Goal: Information Seeking & Learning: Learn about a topic

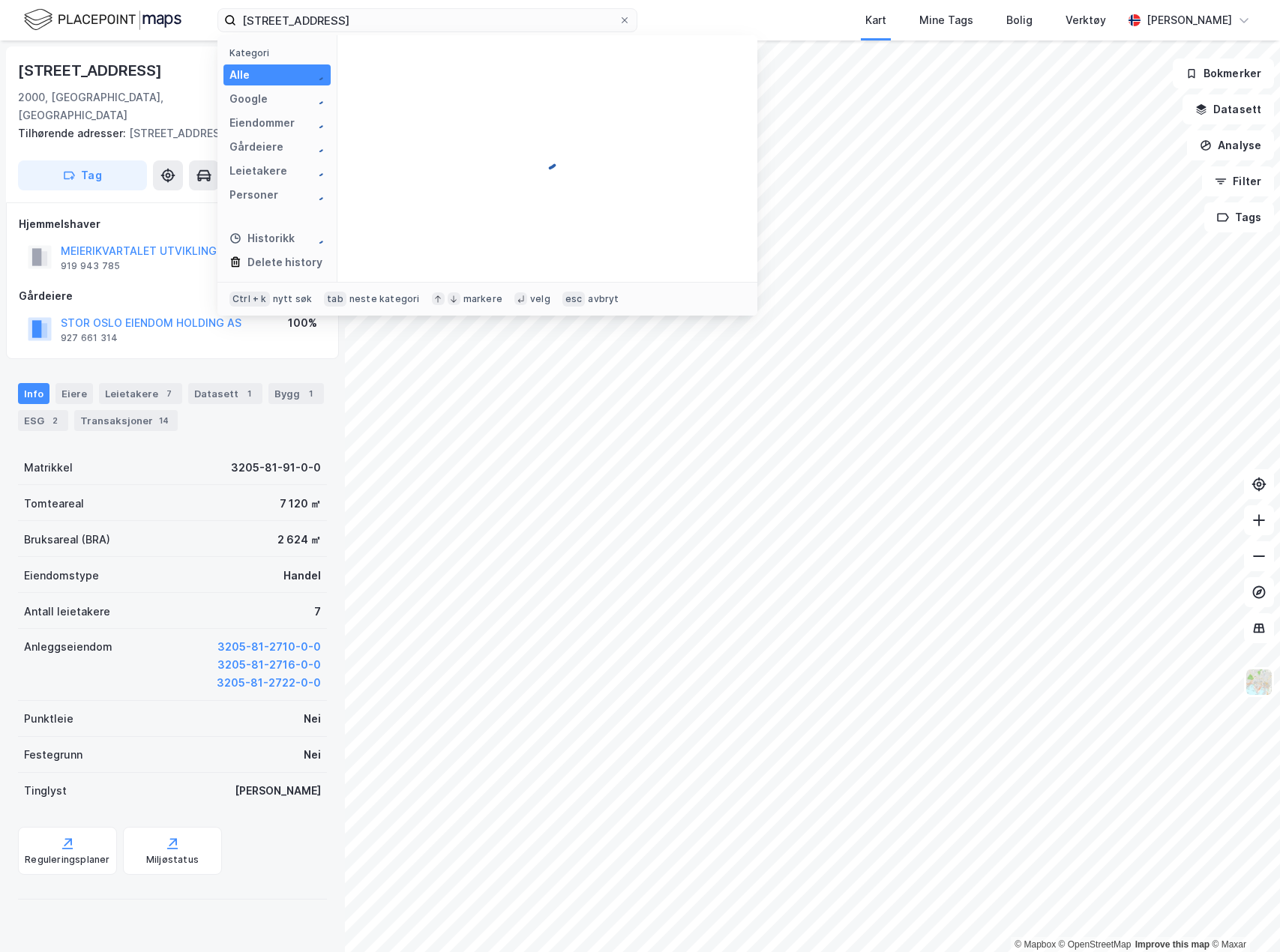
type input "[STREET_ADDRESS]"
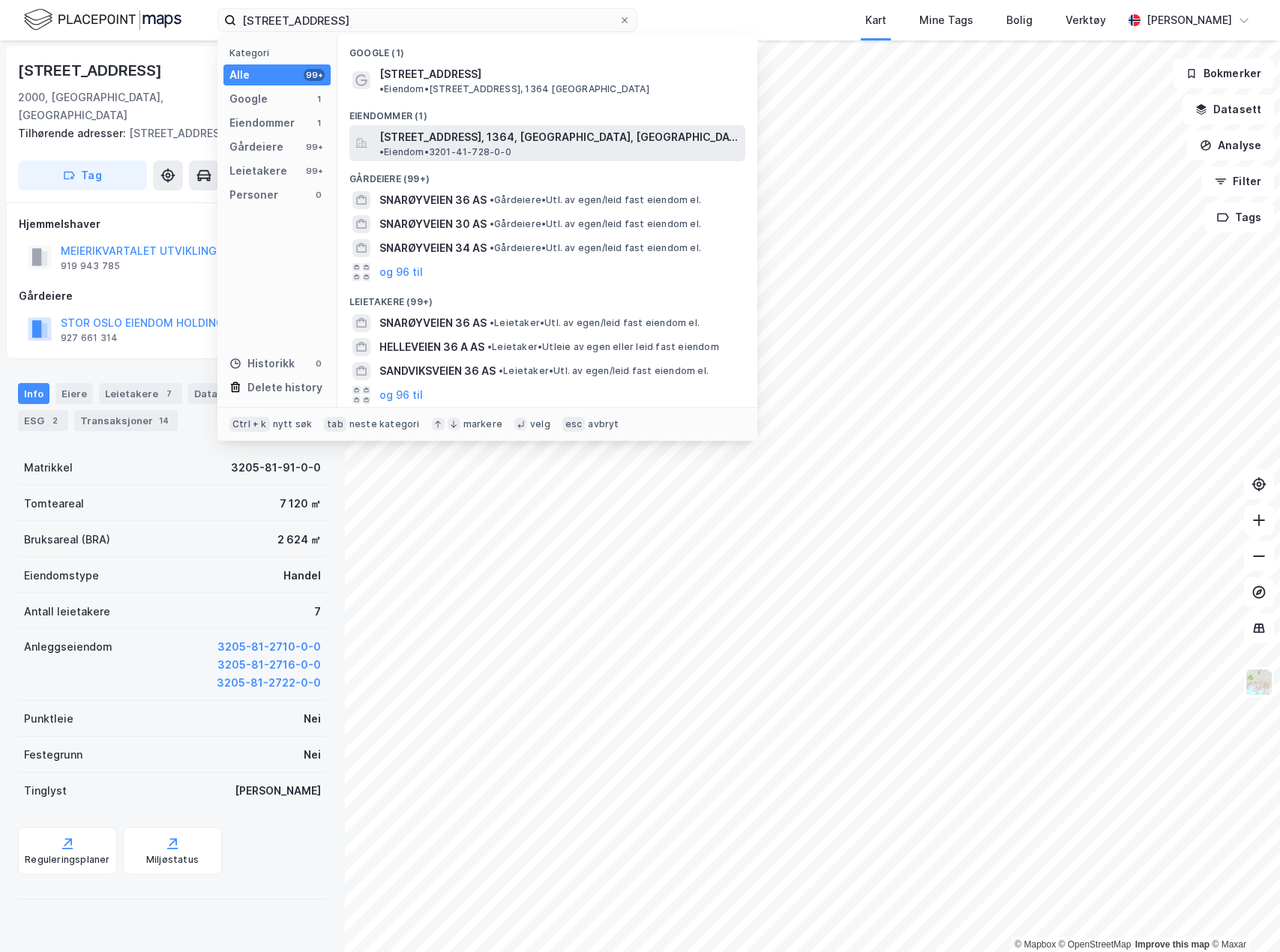
click at [478, 128] on span "[STREET_ADDRESS], 1364, [GEOGRAPHIC_DATA], [GEOGRAPHIC_DATA]" at bounding box center [560, 137] width 360 height 18
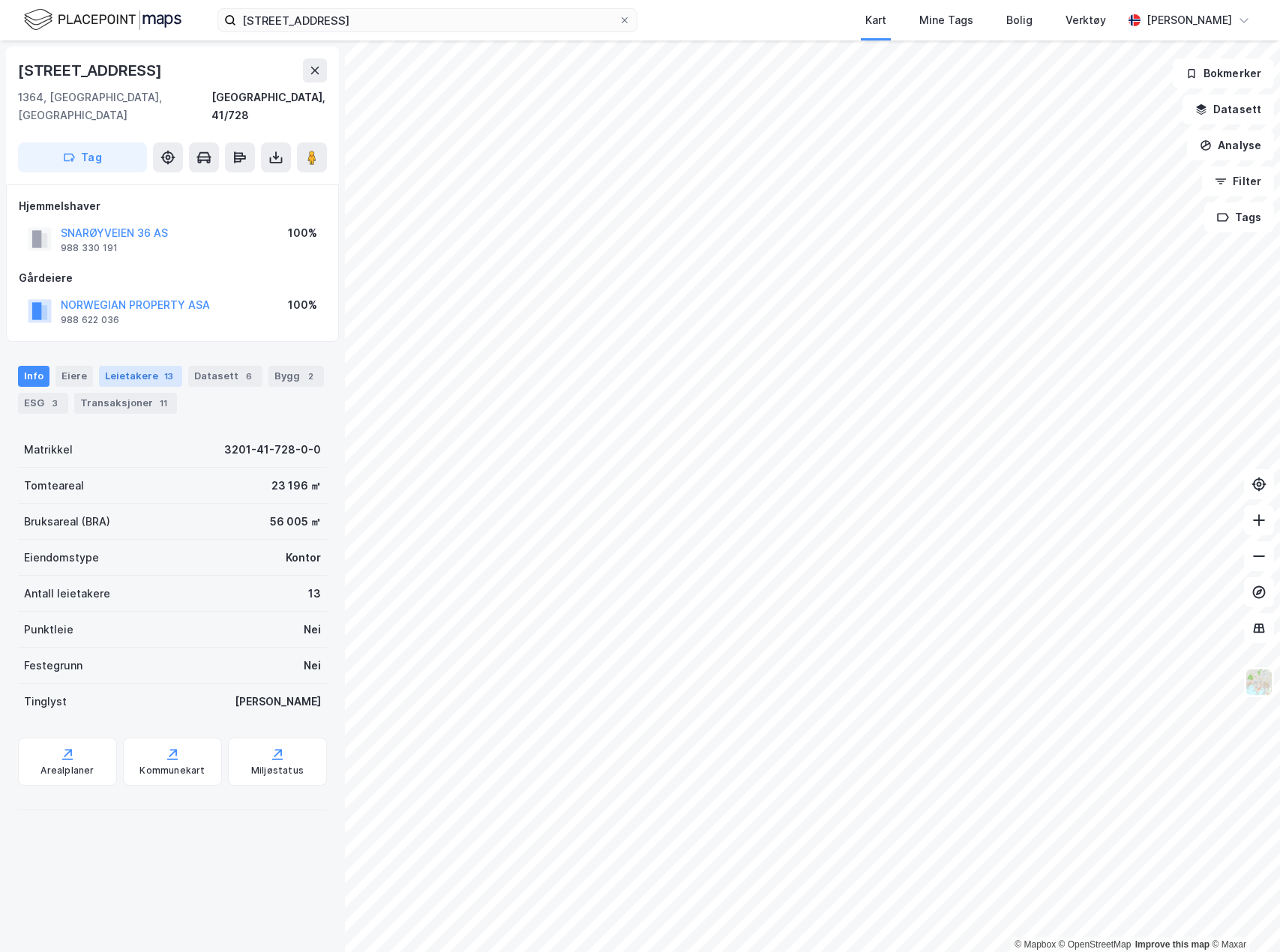
click at [134, 366] on div "Leietakere 13" at bounding box center [140, 376] width 83 height 21
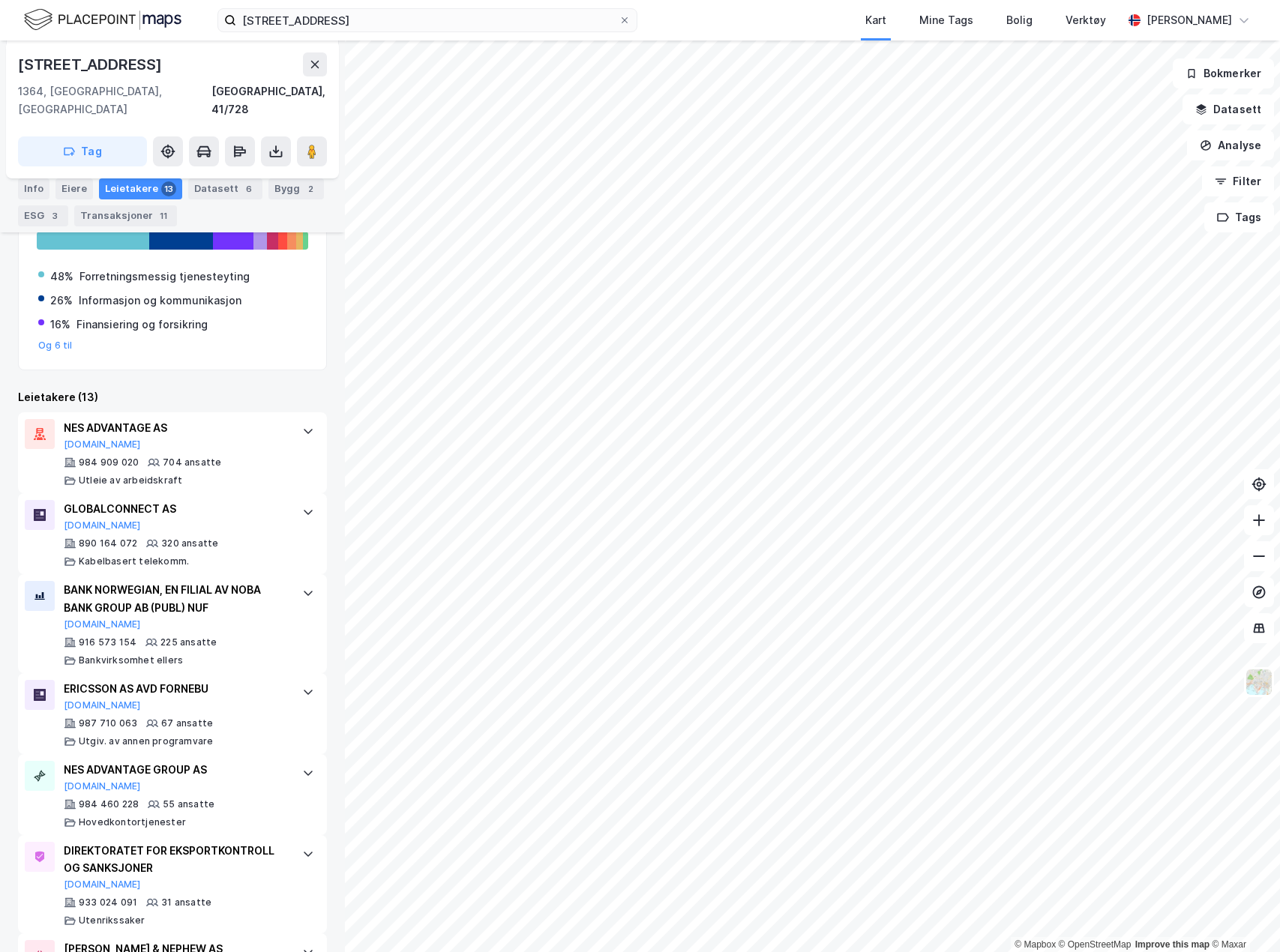
scroll to position [269, 0]
